Goal: Task Accomplishment & Management: Manage account settings

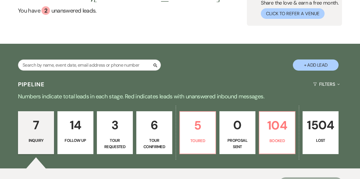
scroll to position [51, 0]
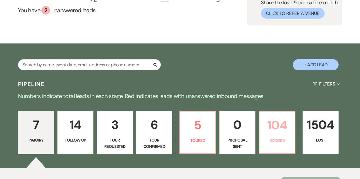
click at [273, 143] on p "Booked" at bounding box center [277, 140] width 29 height 6
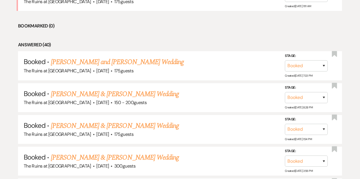
scroll to position [270, 0]
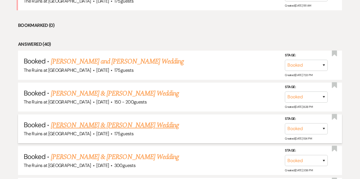
click at [142, 124] on link "[PERSON_NAME] & [PERSON_NAME] Wedding" at bounding box center [115, 125] width 128 height 10
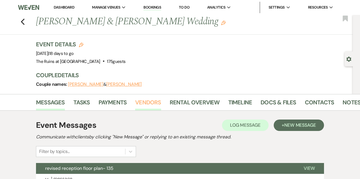
click at [145, 102] on link "Vendors" at bounding box center [148, 104] width 26 height 13
